Goal: Information Seeking & Learning: Learn about a topic

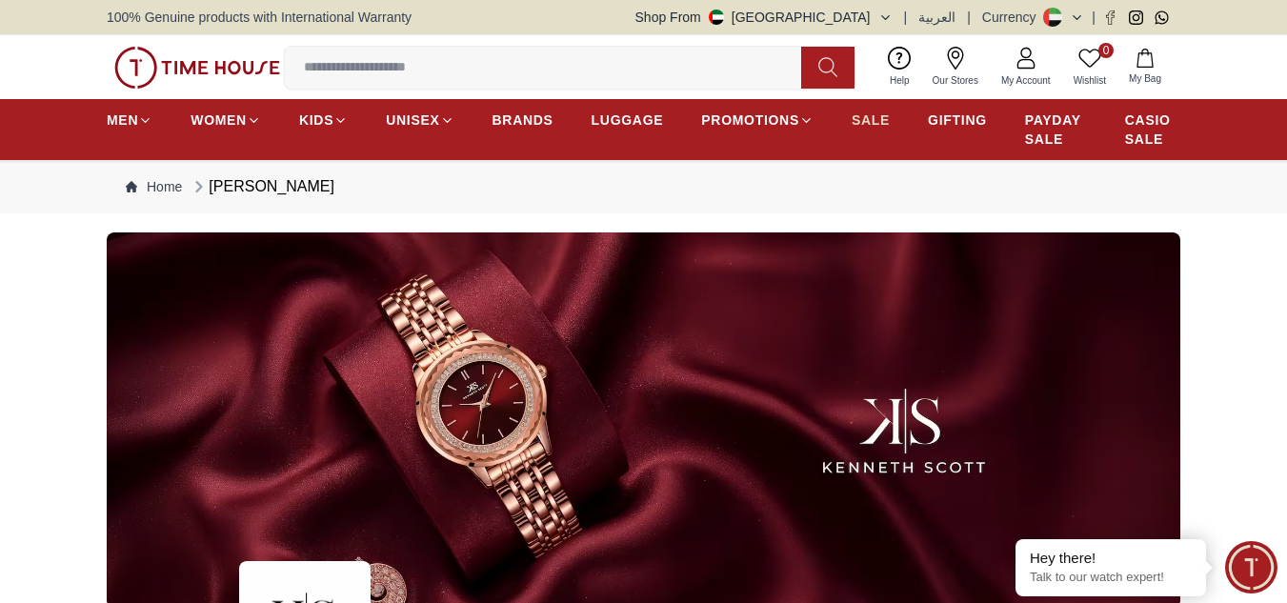
click at [856, 112] on span "SALE" at bounding box center [871, 120] width 38 height 19
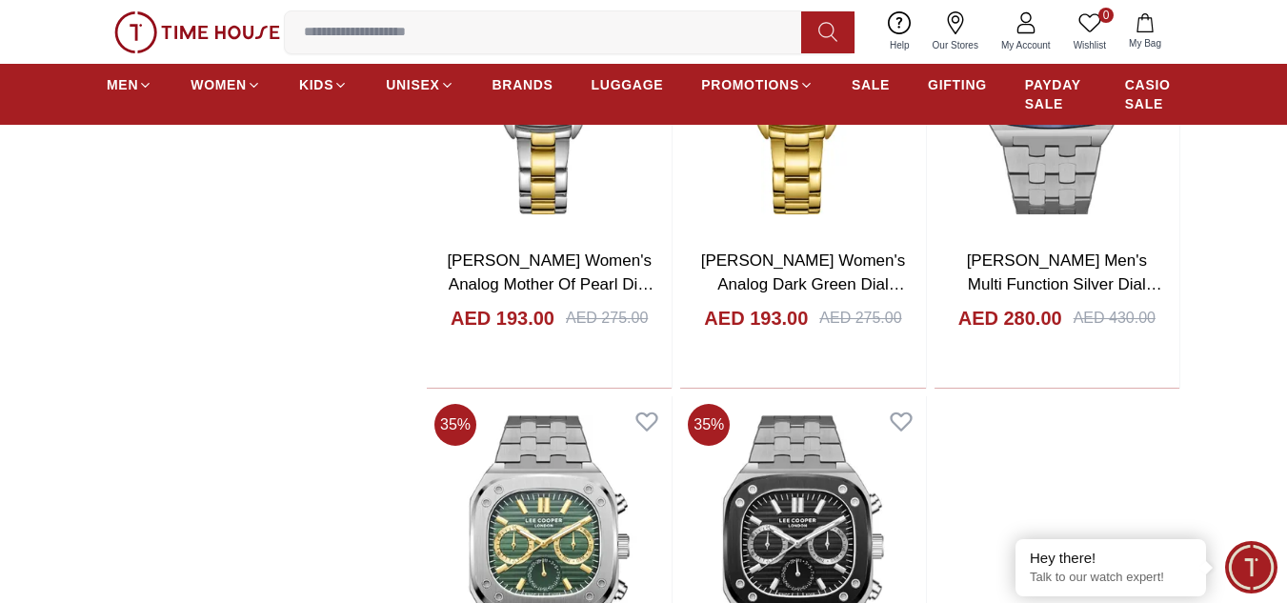
scroll to position [3144, 0]
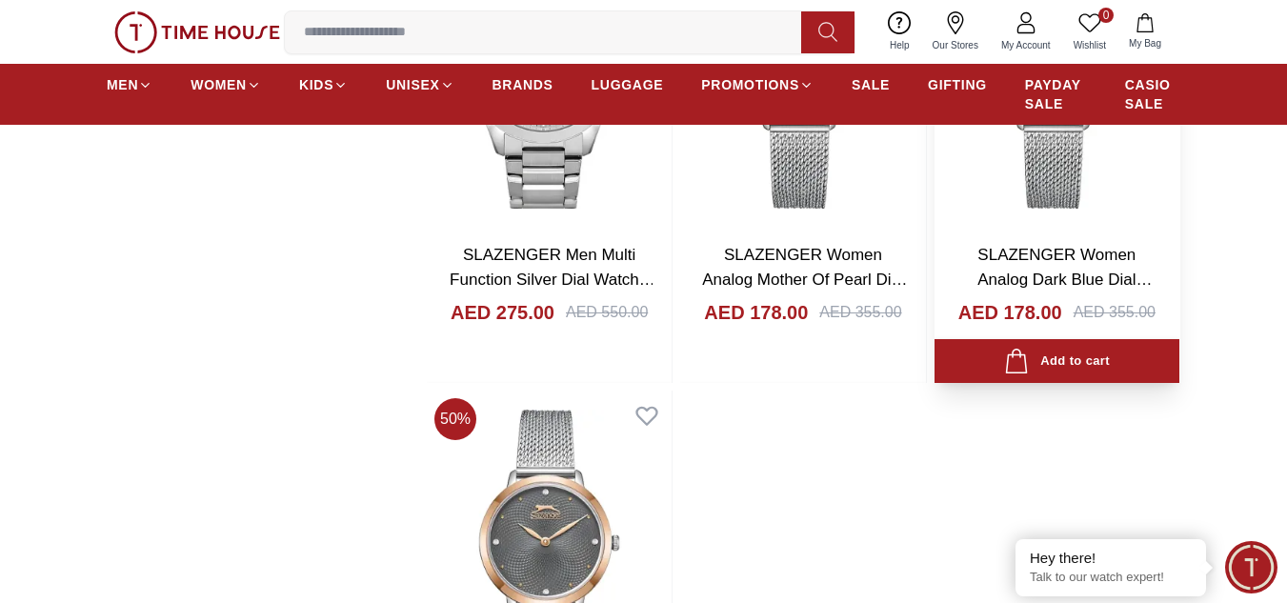
scroll to position [6669, 0]
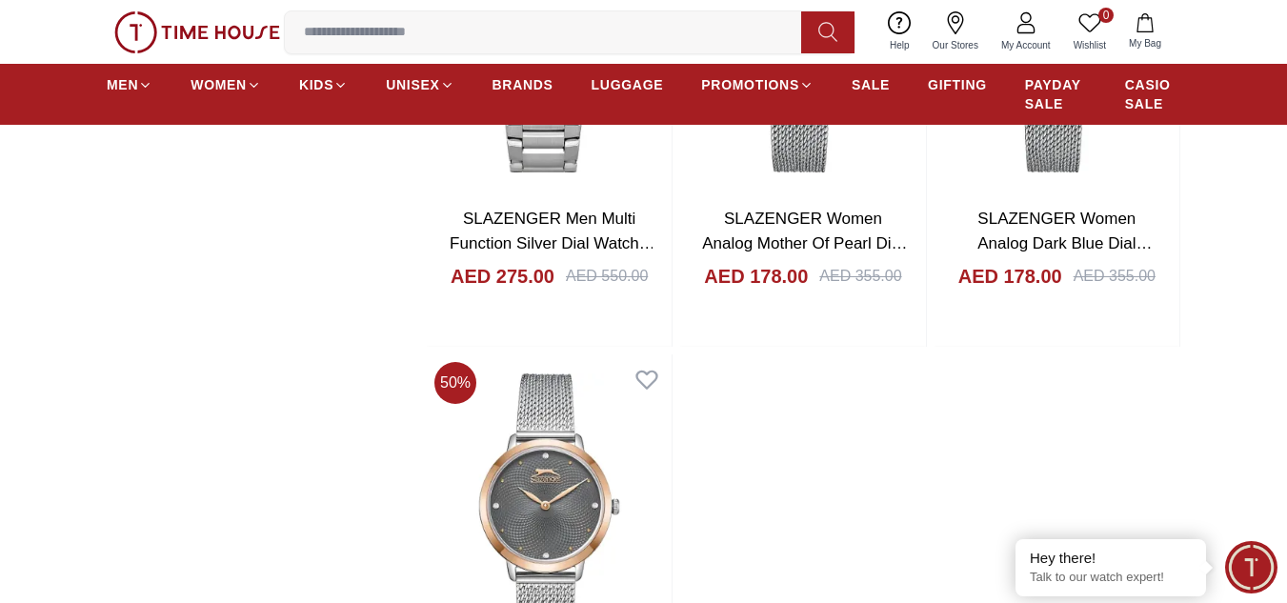
click at [414, 21] on input at bounding box center [551, 32] width 532 height 38
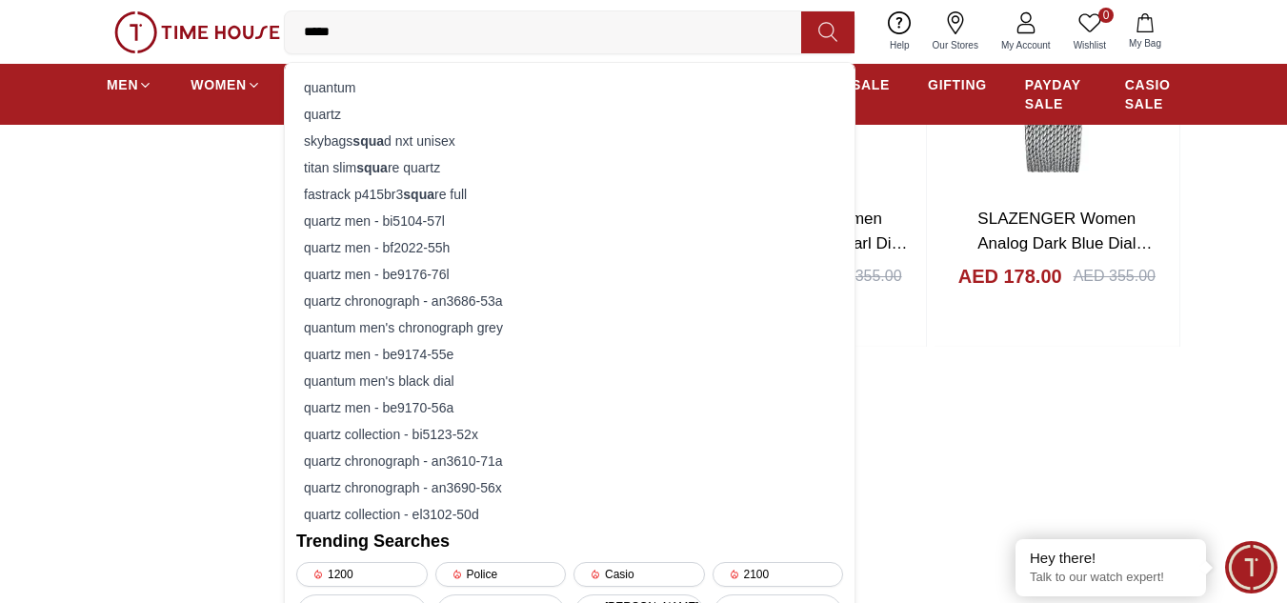
type input "******"
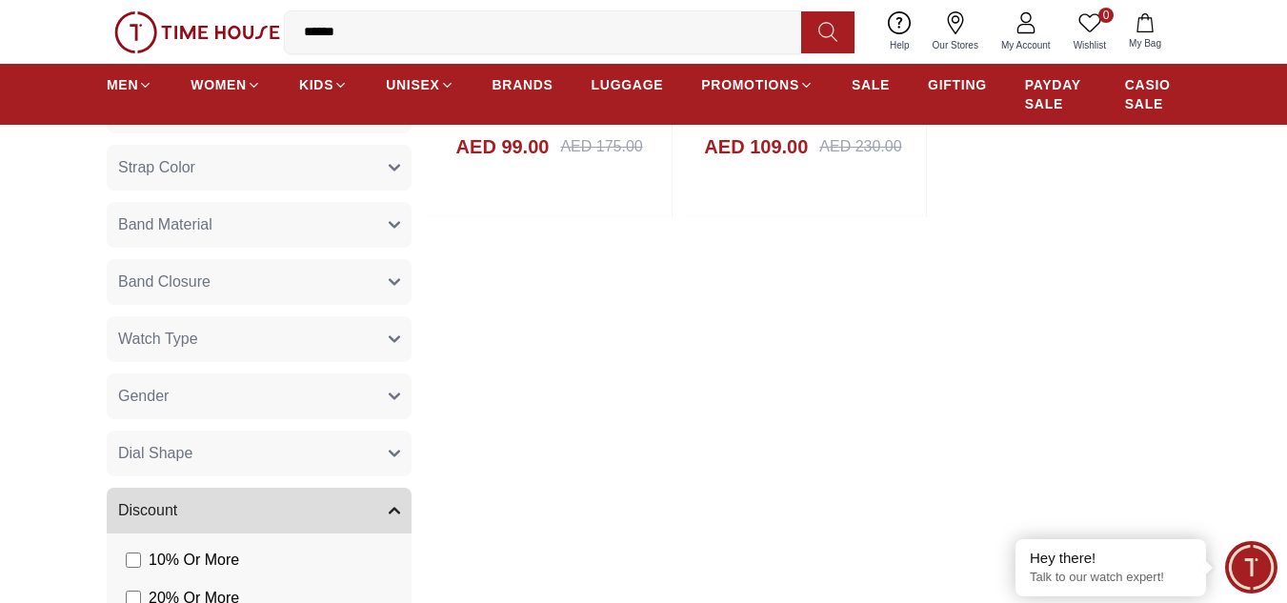
scroll to position [1239, 0]
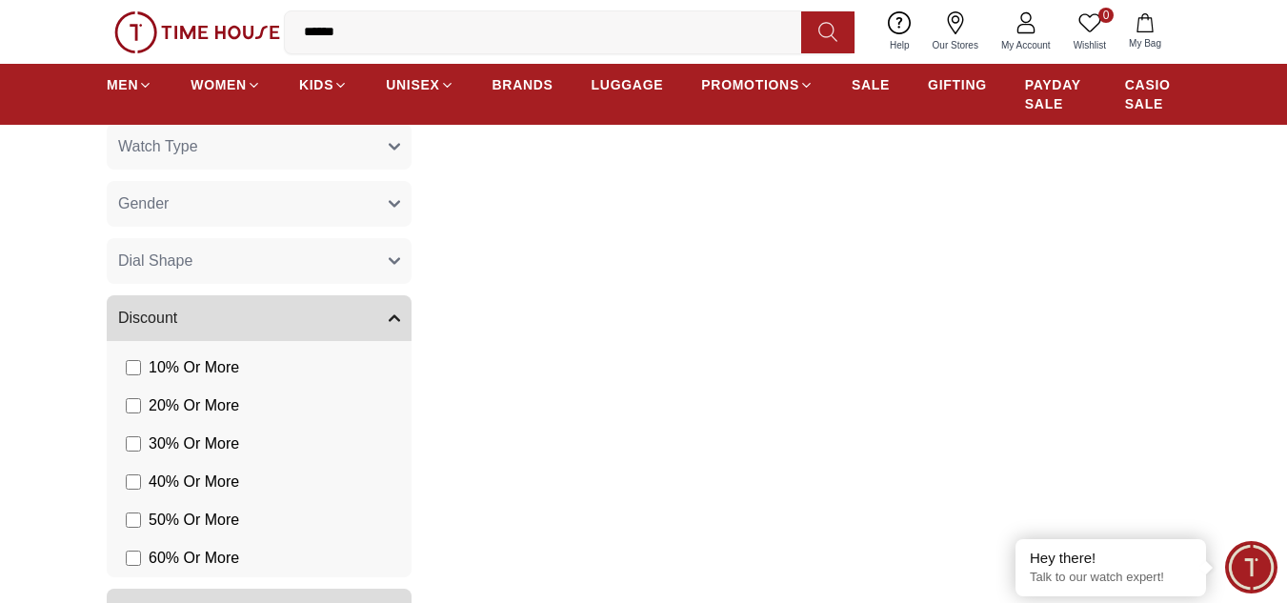
click at [537, 37] on input "******" at bounding box center [551, 32] width 532 height 38
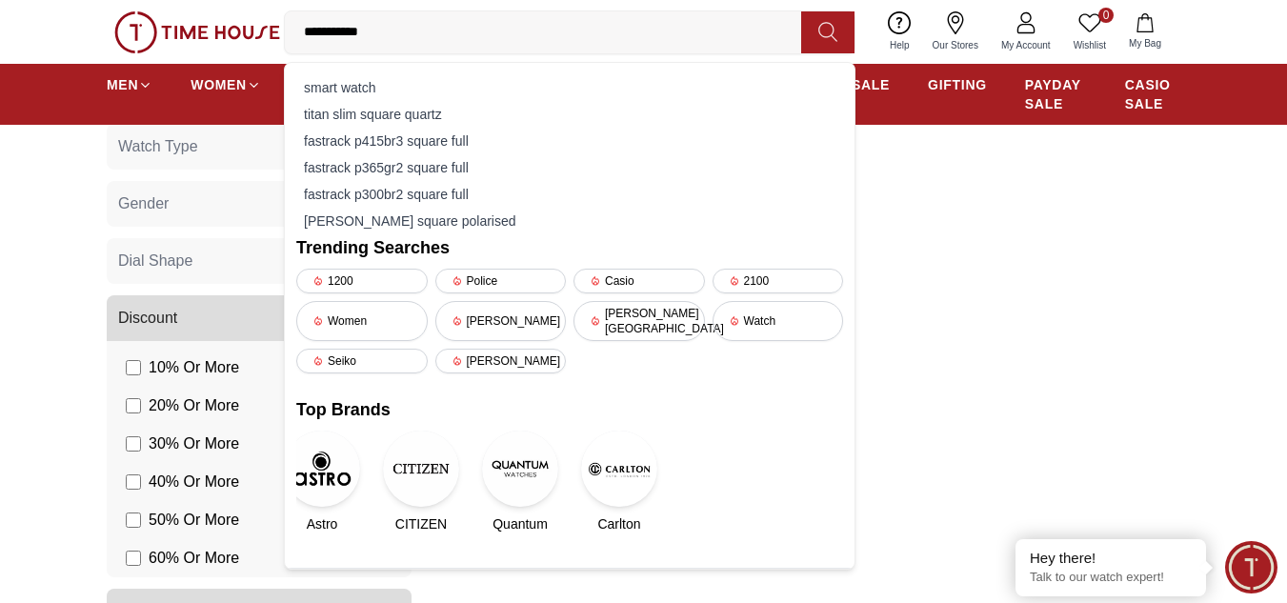
type input "**********"
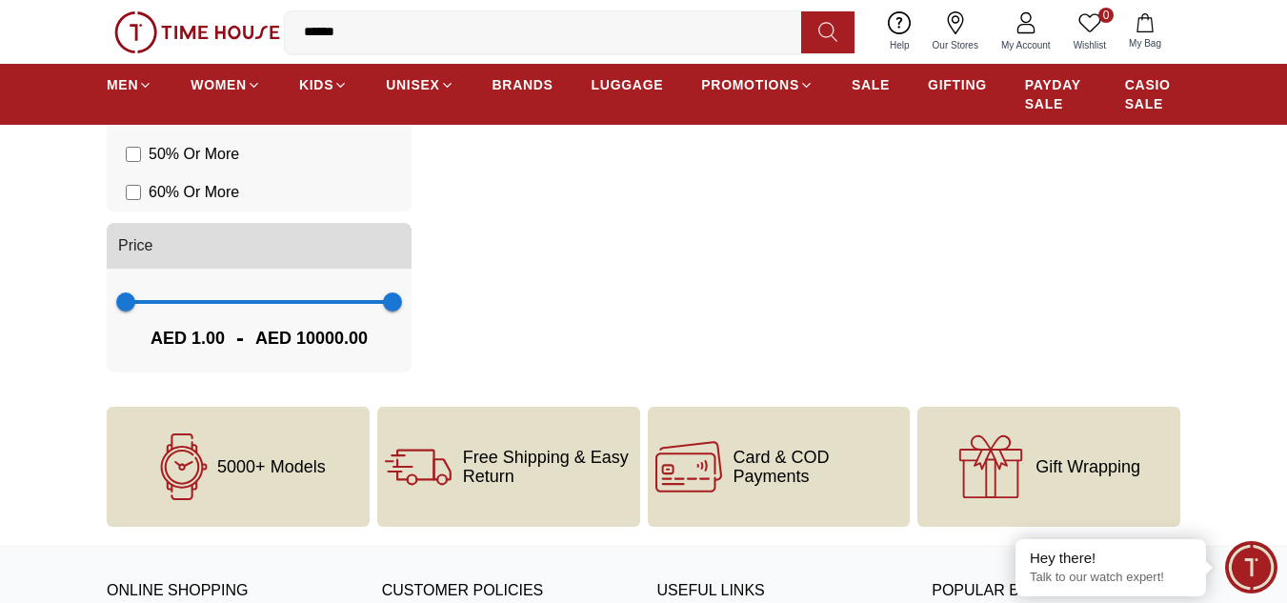
scroll to position [1549, 0]
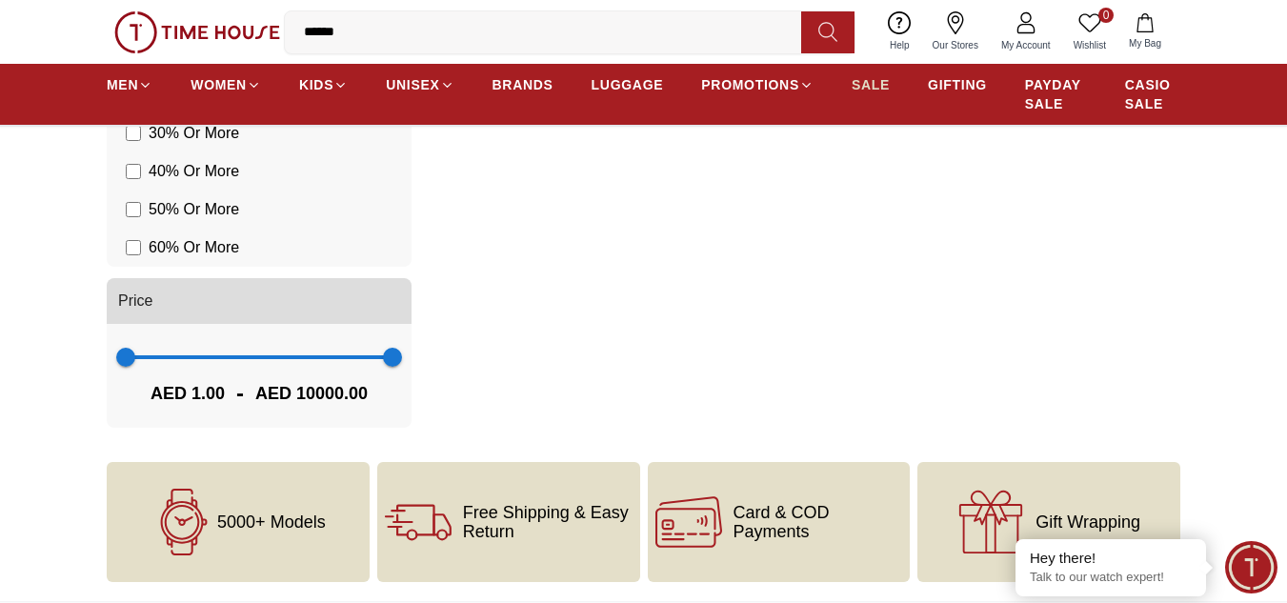
click at [870, 89] on span "SALE" at bounding box center [871, 84] width 38 height 19
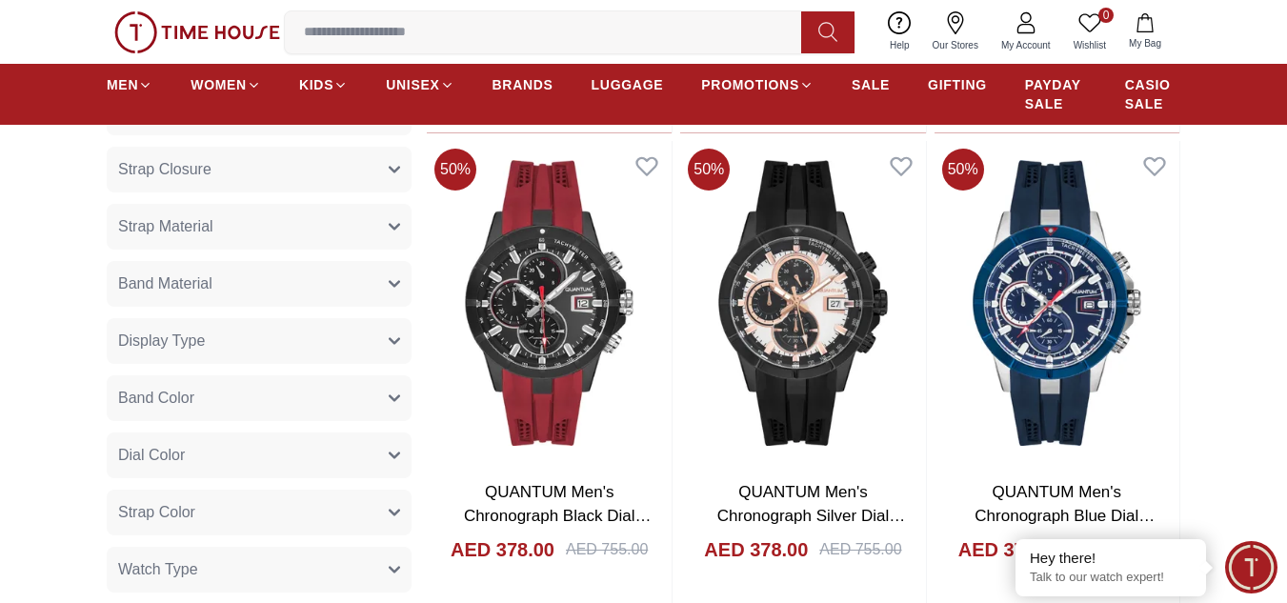
scroll to position [1048, 0]
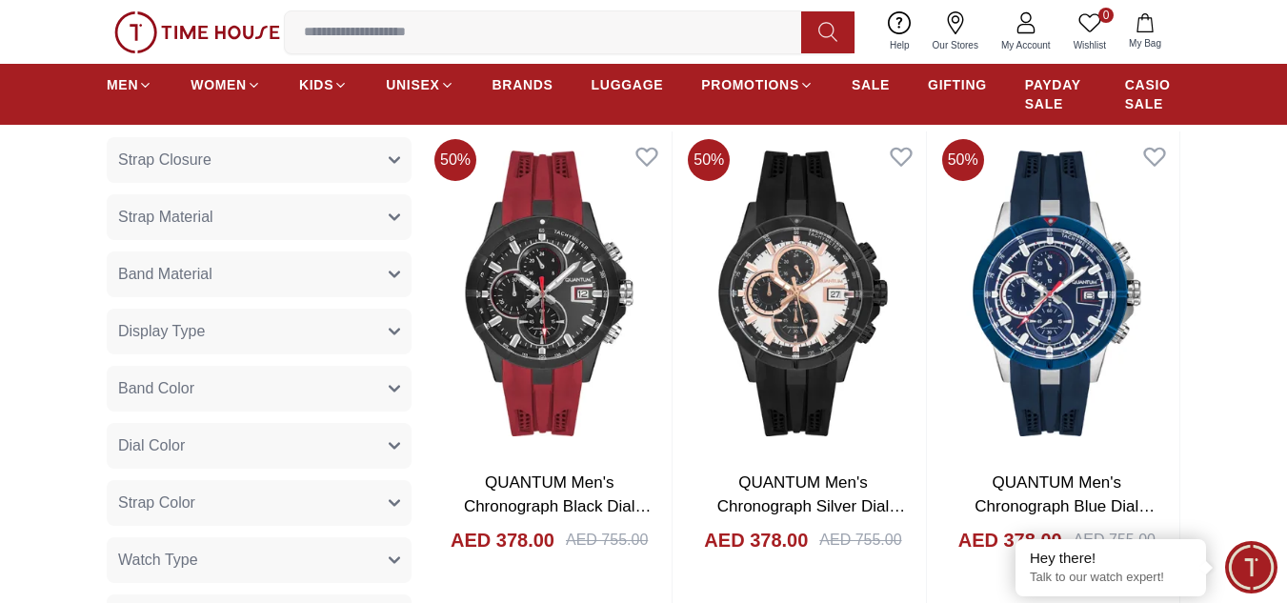
click at [355, 337] on button "Display Type" at bounding box center [259, 332] width 305 height 46
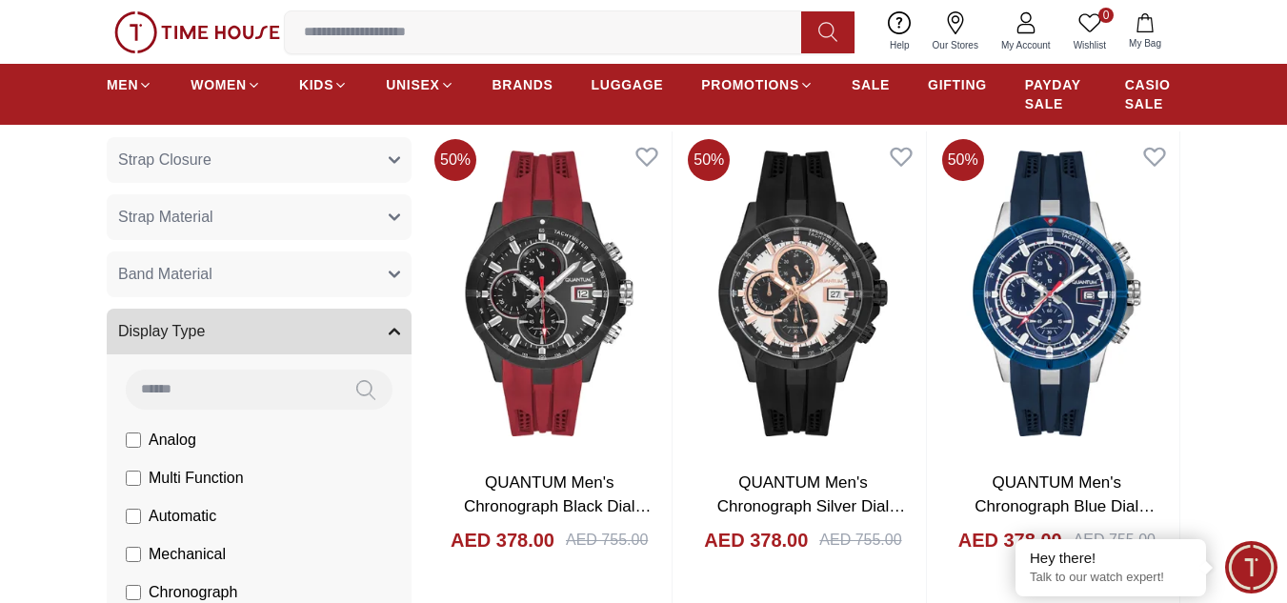
click at [355, 337] on button "Display Type" at bounding box center [259, 332] width 305 height 46
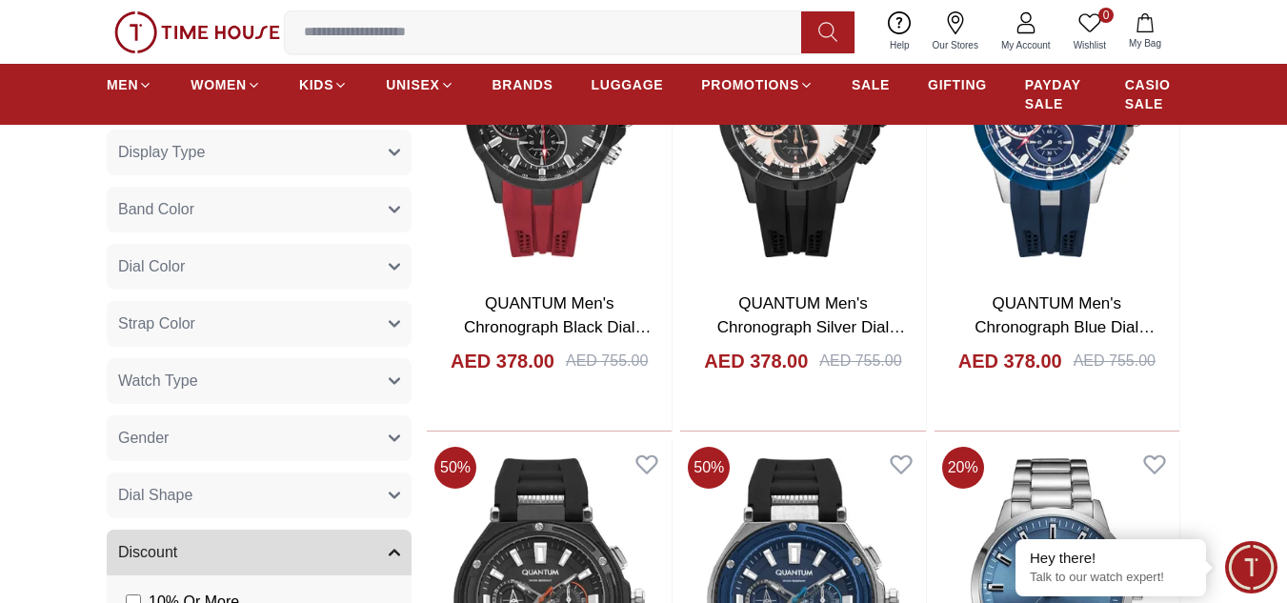
scroll to position [1239, 0]
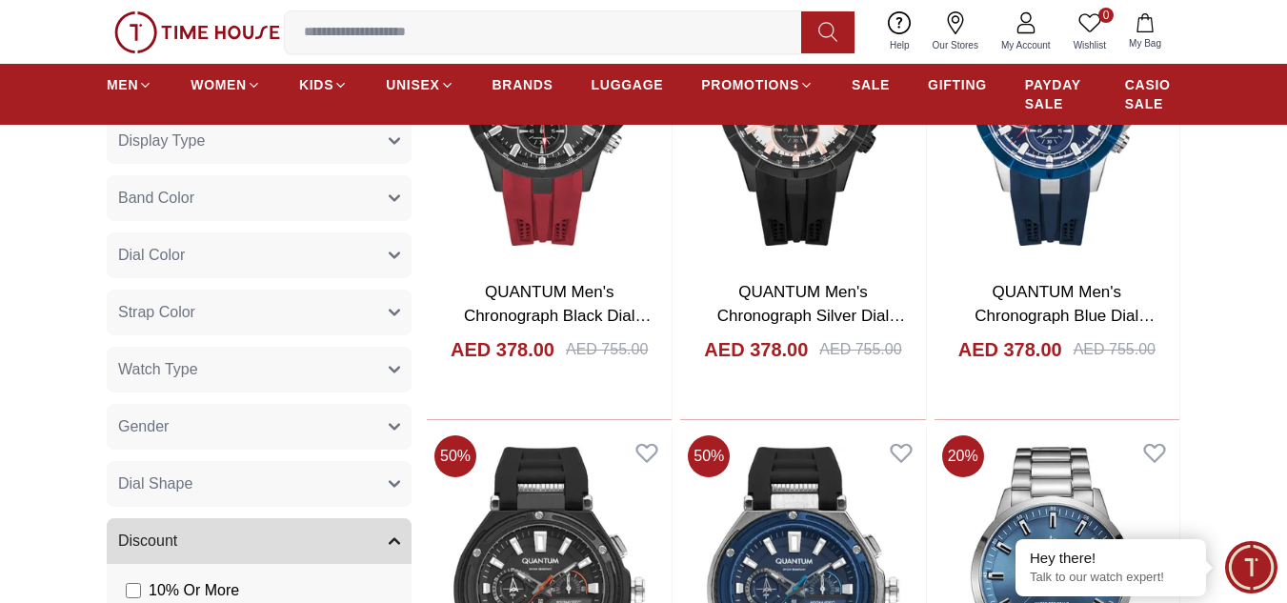
click at [387, 373] on button "Watch Type" at bounding box center [259, 370] width 305 height 46
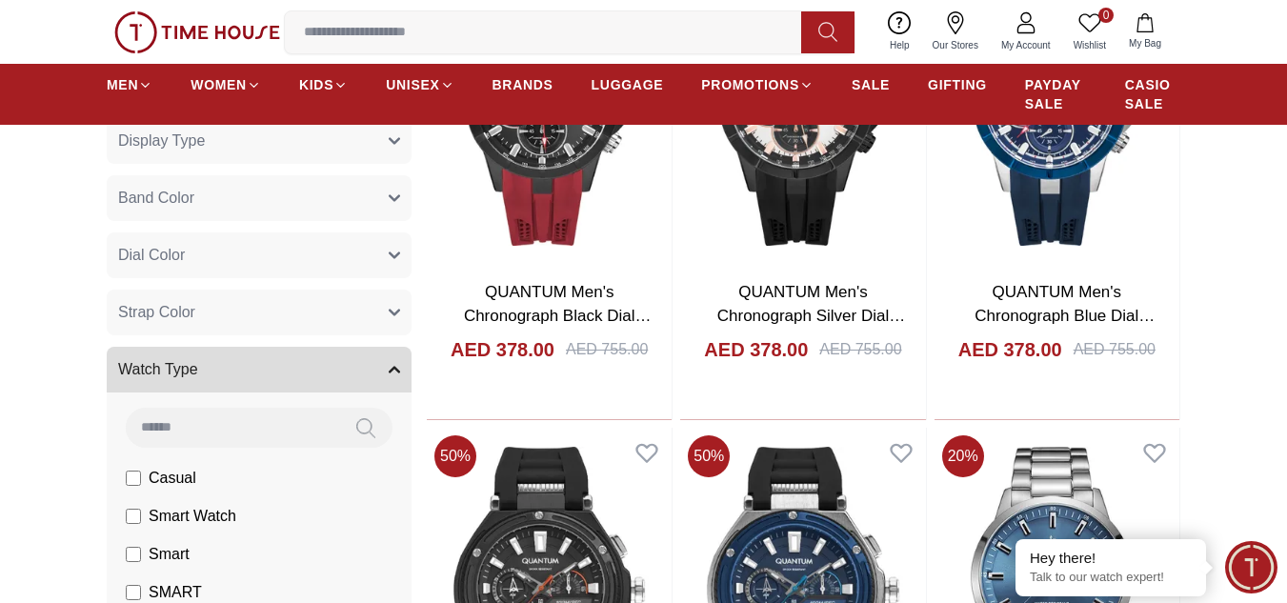
click at [388, 373] on button "Watch Type" at bounding box center [259, 370] width 305 height 46
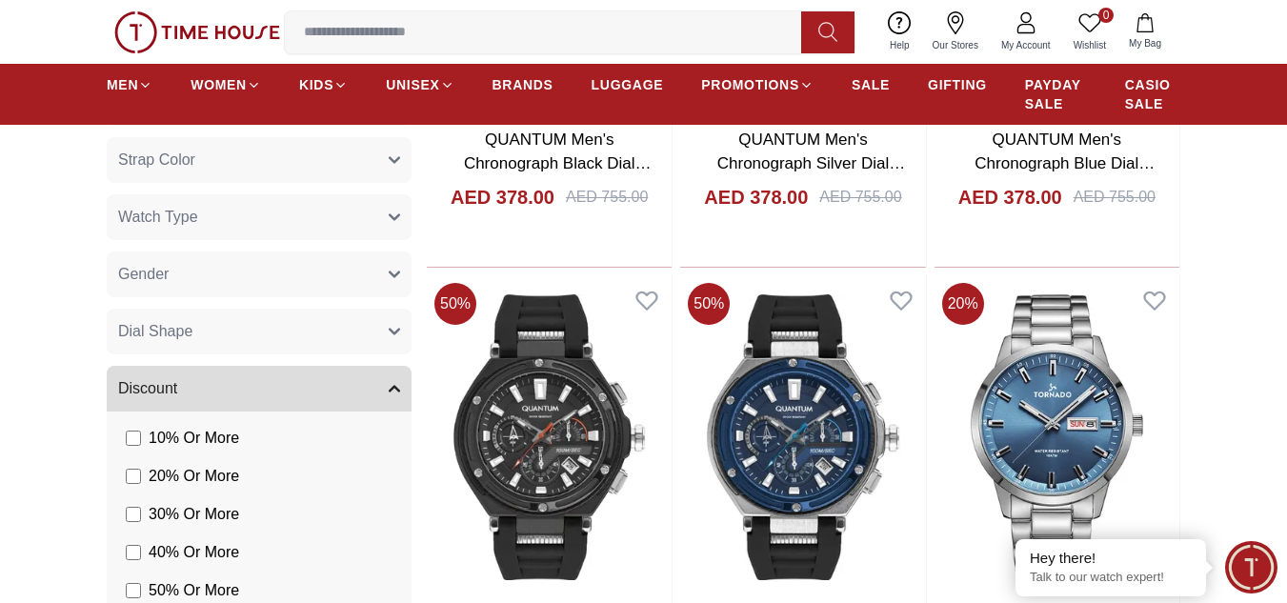
scroll to position [1429, 0]
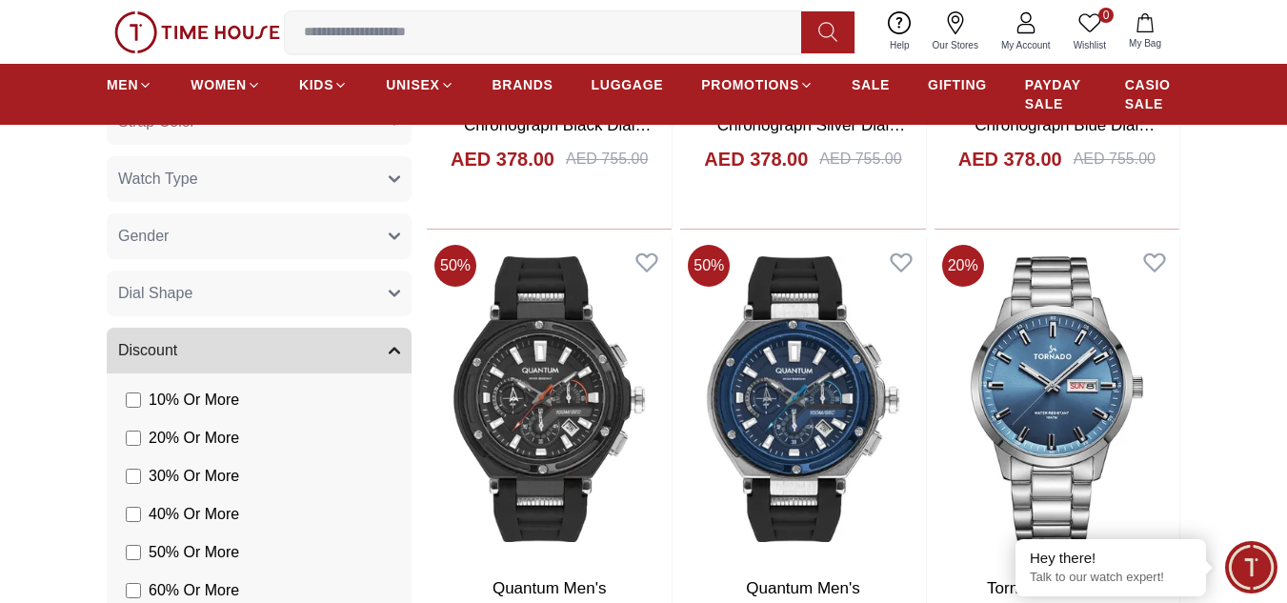
click at [386, 293] on button "Dial Shape" at bounding box center [259, 294] width 305 height 46
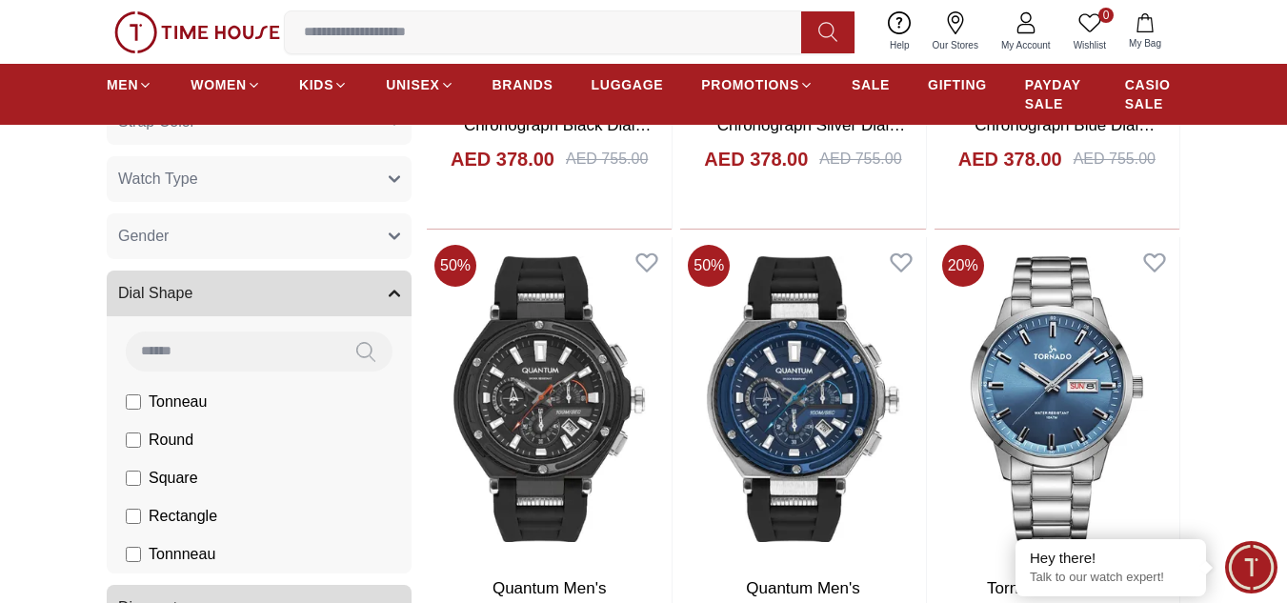
click at [386, 293] on button "Dial Shape" at bounding box center [259, 294] width 305 height 46
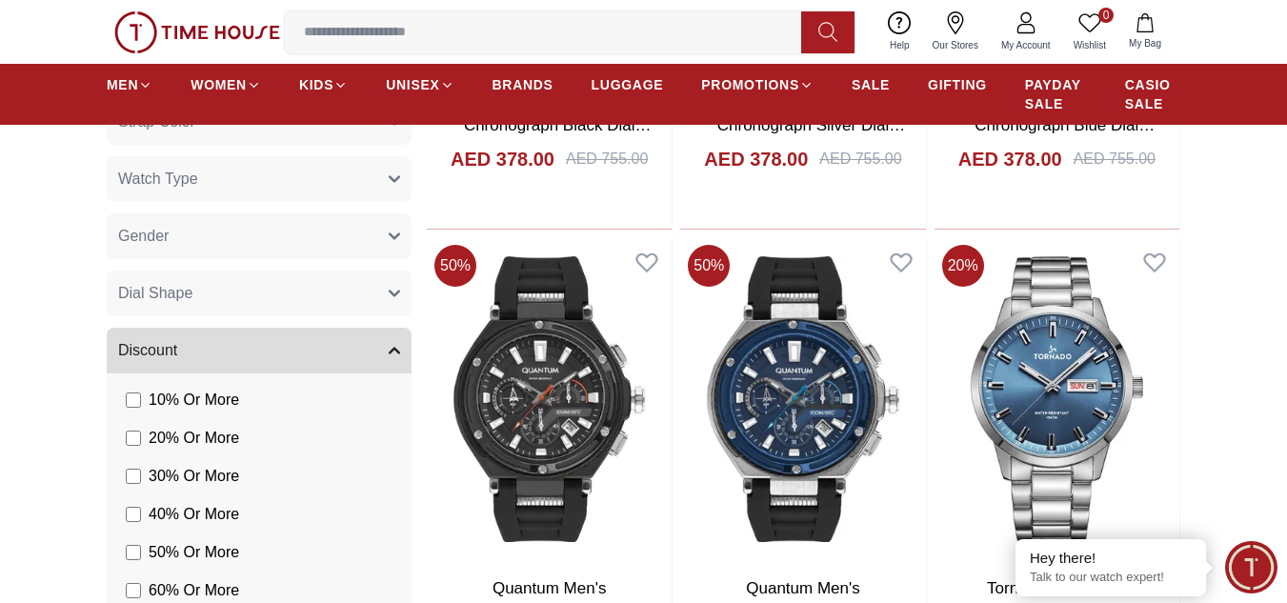
click at [386, 293] on button "Dial Shape" at bounding box center [259, 294] width 305 height 46
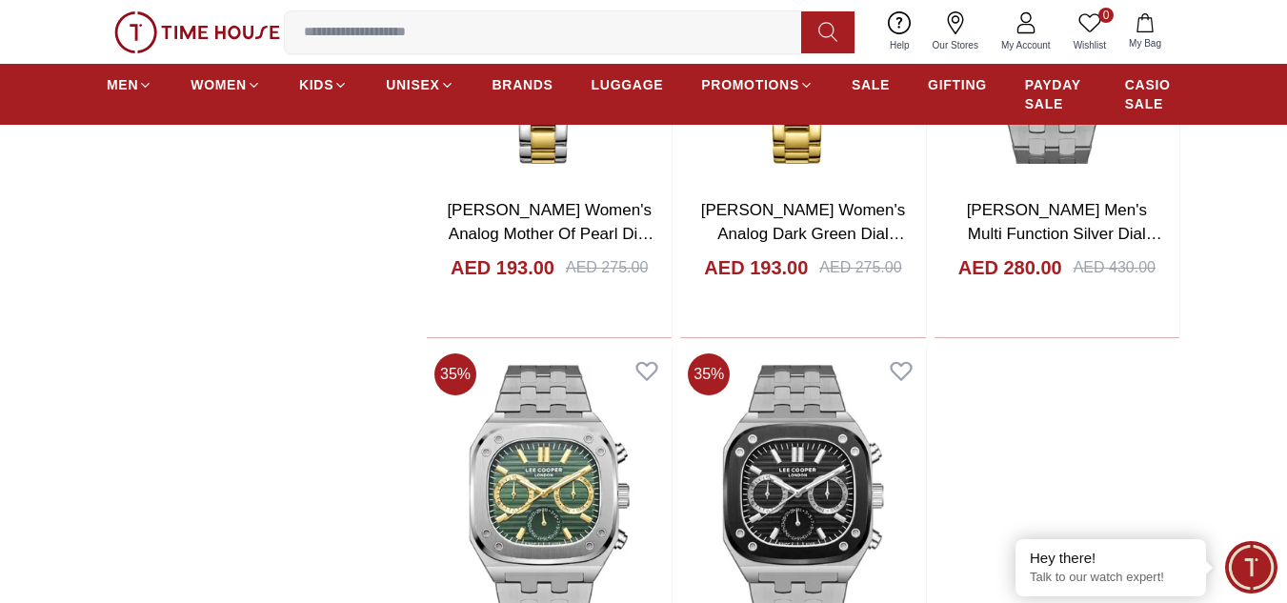
scroll to position [3620, 0]
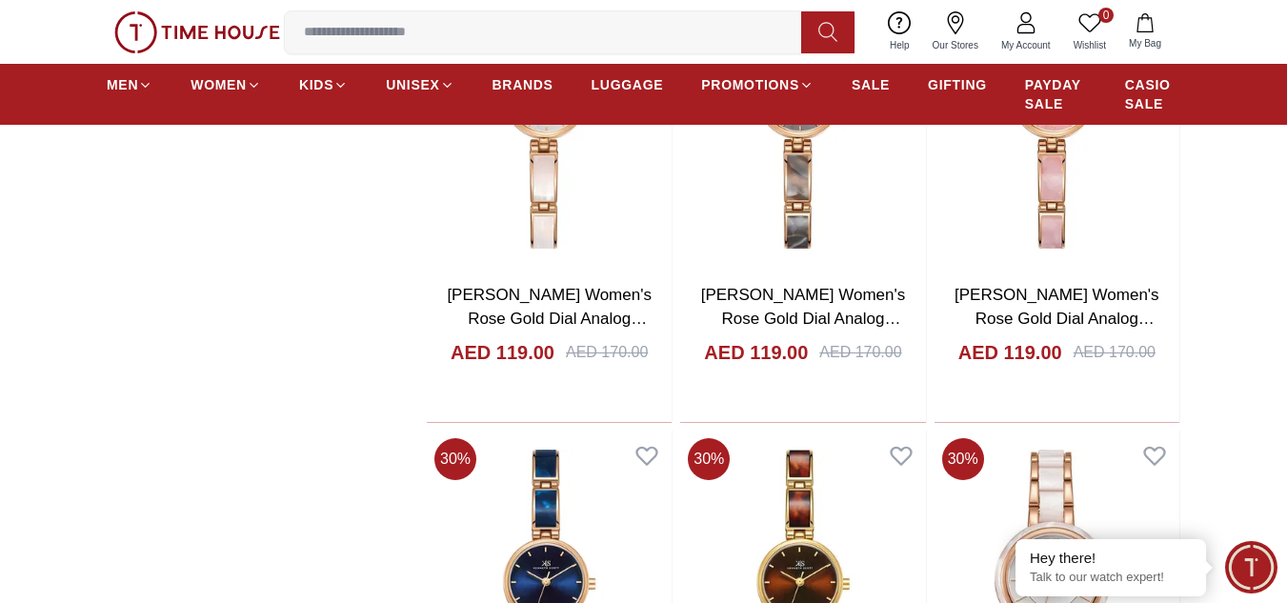
scroll to position [9908, 0]
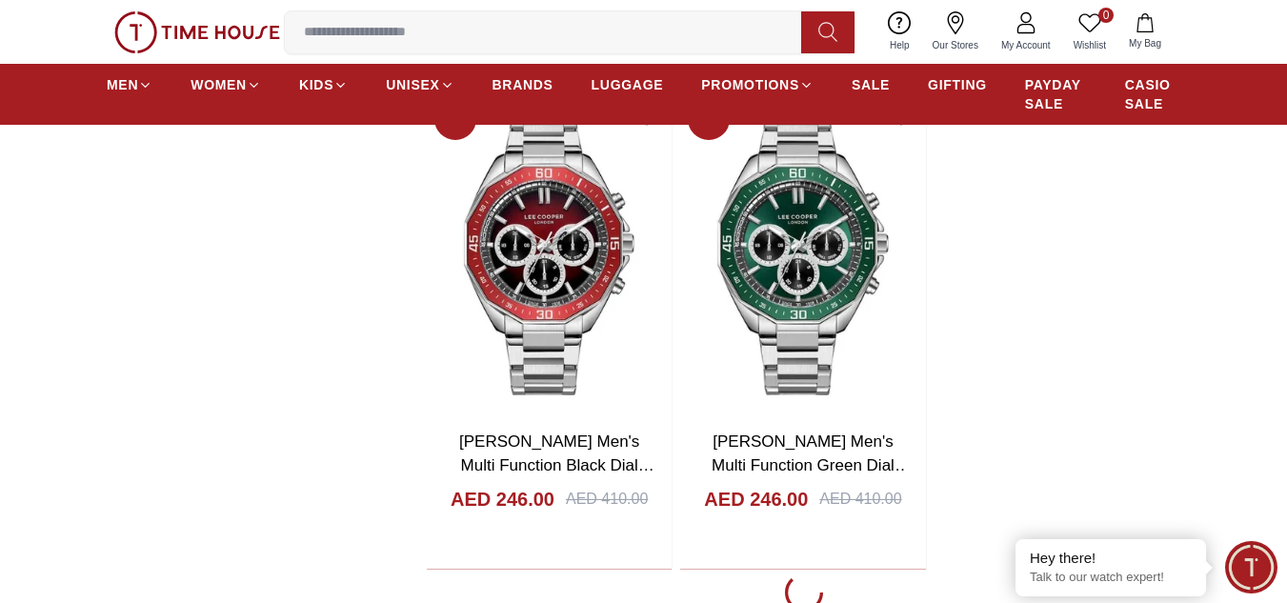
scroll to position [13338, 0]
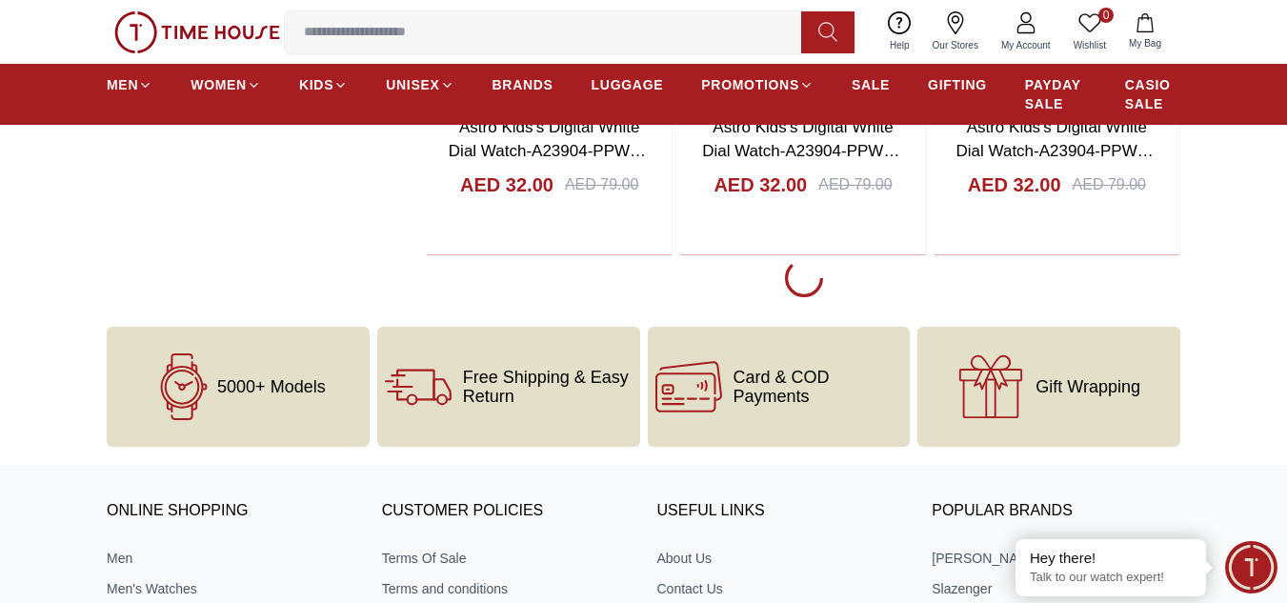
scroll to position [20102, 0]
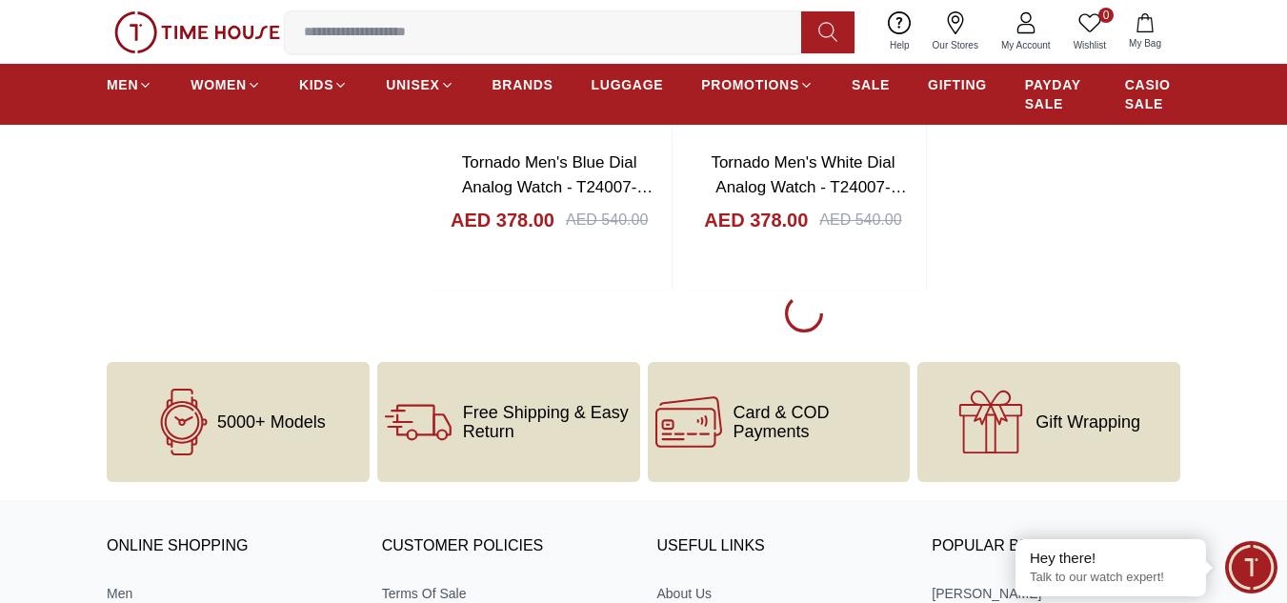
scroll to position [23436, 0]
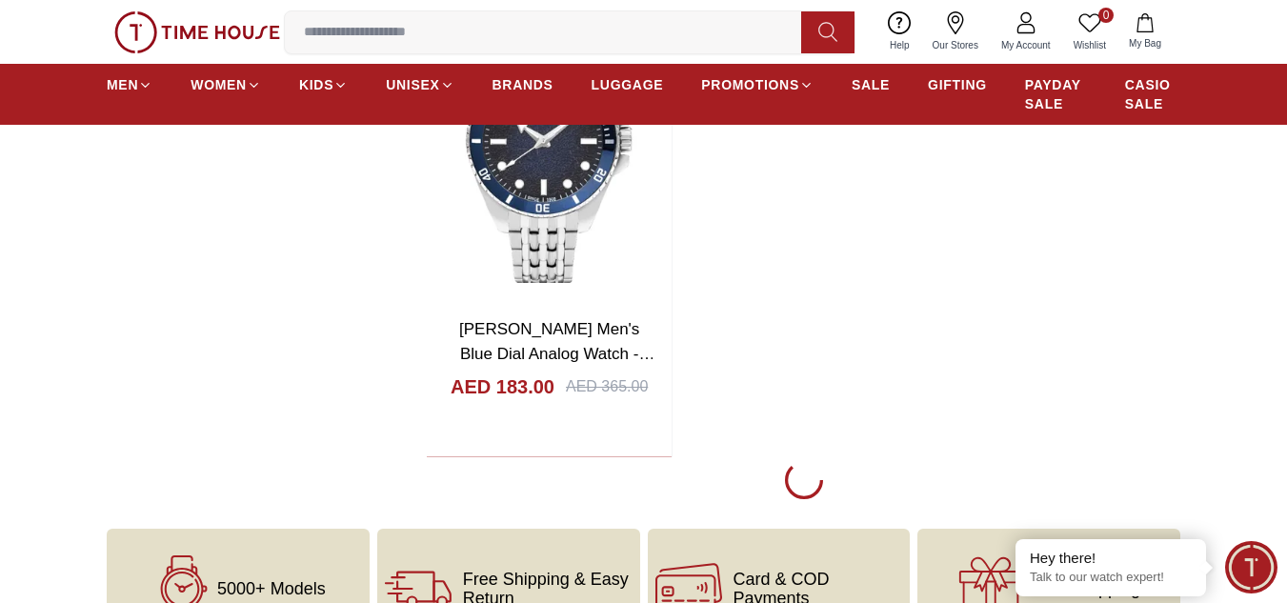
scroll to position [26961, 0]
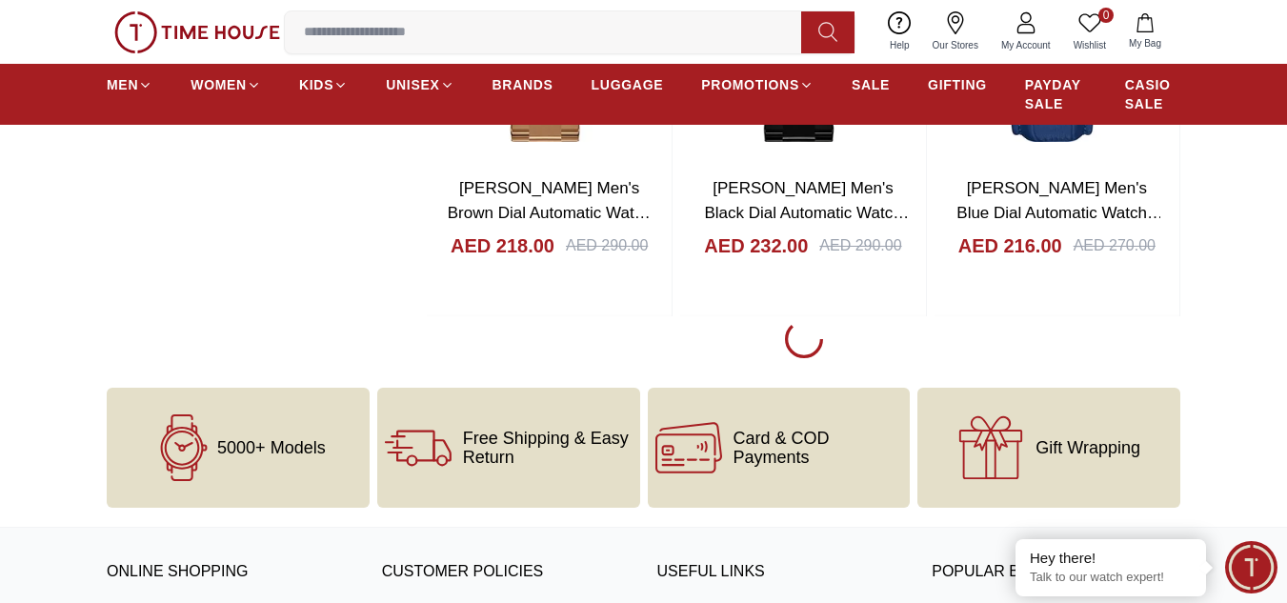
scroll to position [29820, 0]
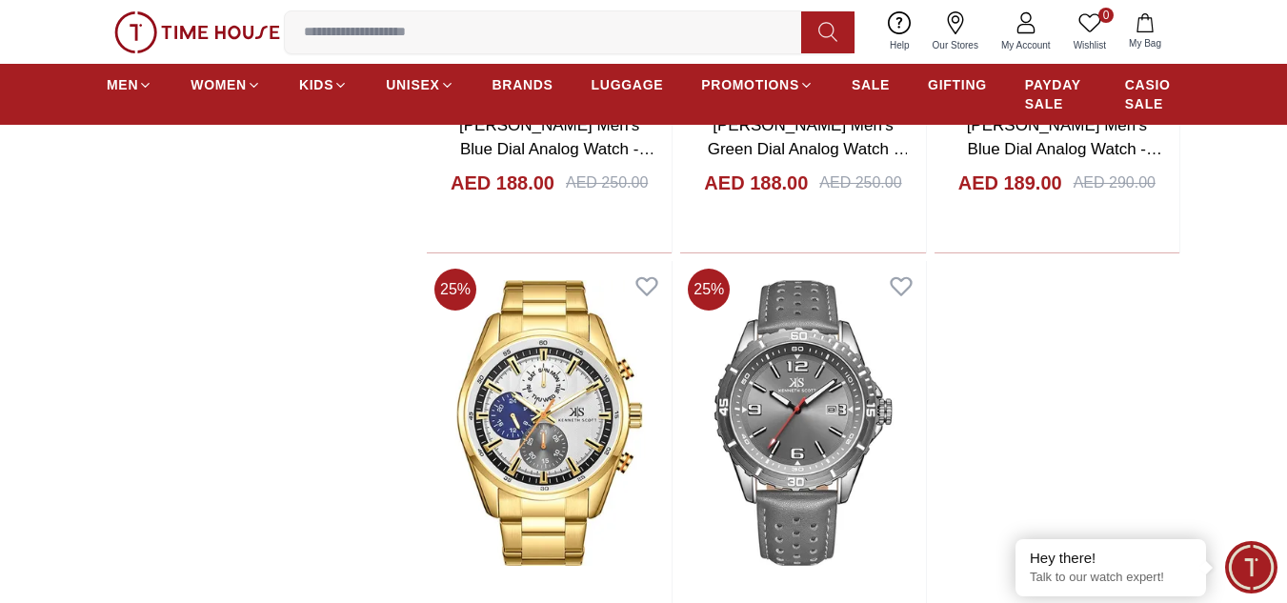
scroll to position [32963, 0]
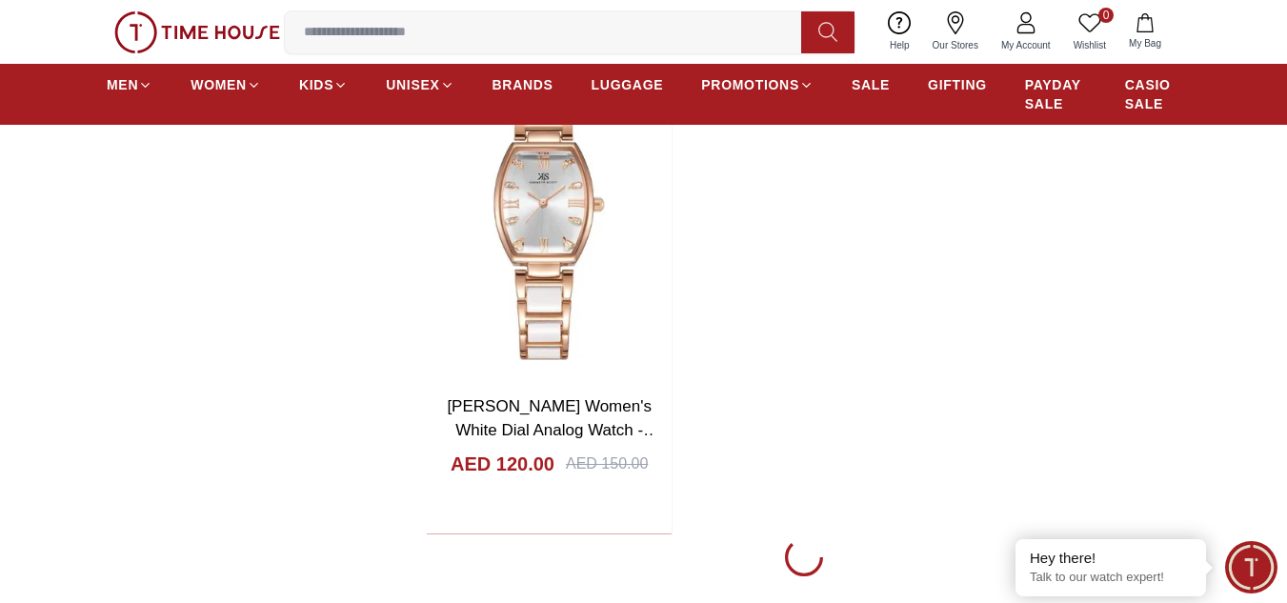
scroll to position [36298, 0]
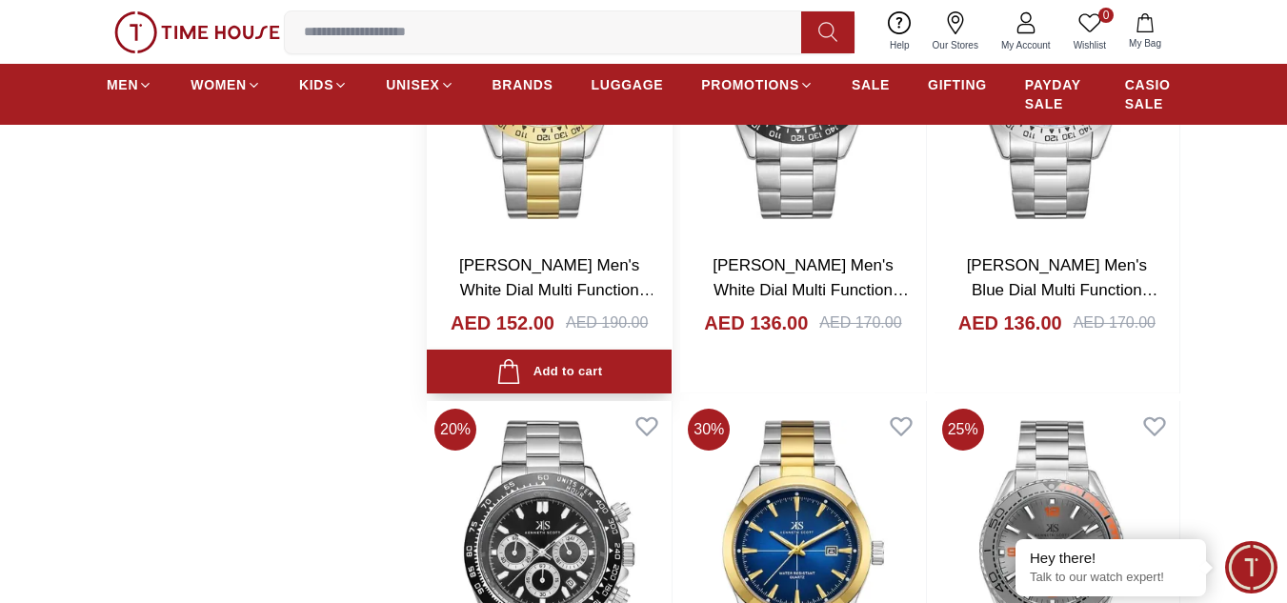
scroll to position [37822, 0]
